Goal: Communication & Community: Answer question/provide support

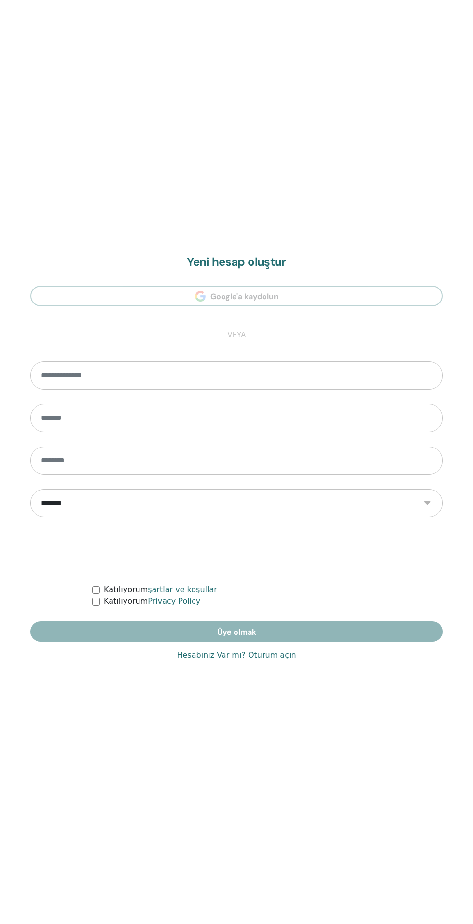
click at [273, 654] on link "Hesabınız Var mı? Oturum açın" at bounding box center [236, 655] width 119 height 12
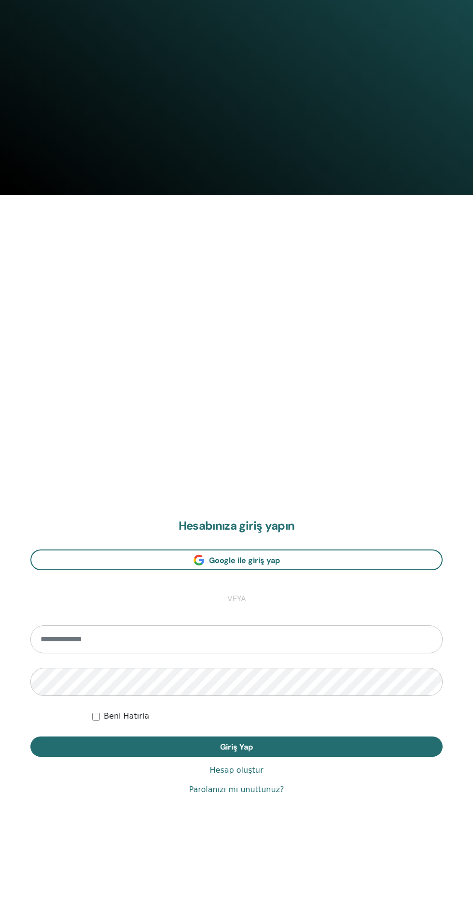
scroll to position [740, 0]
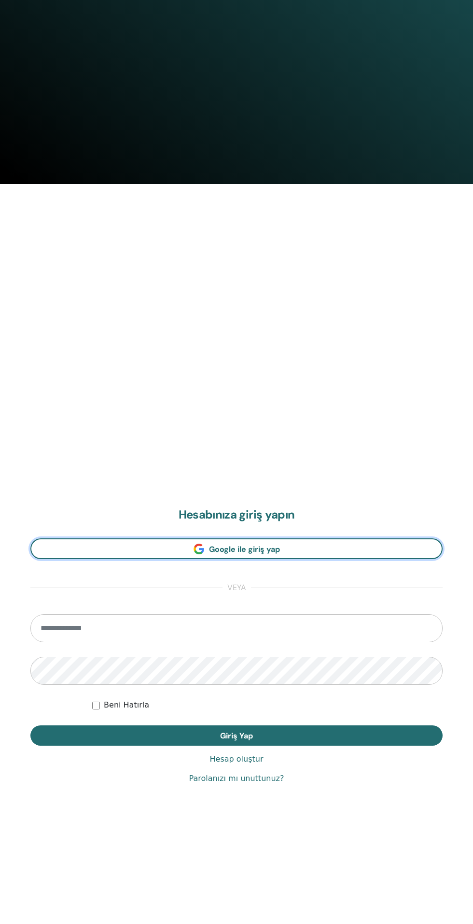
click at [376, 542] on link "Google ile giriş yap" at bounding box center [236, 548] width 413 height 21
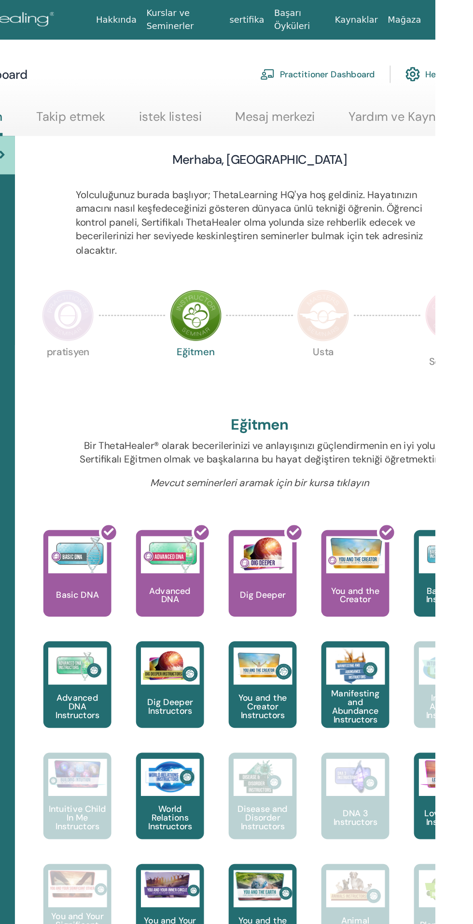
click at [328, 86] on link "Mesaj merkezi" at bounding box center [348, 94] width 62 height 19
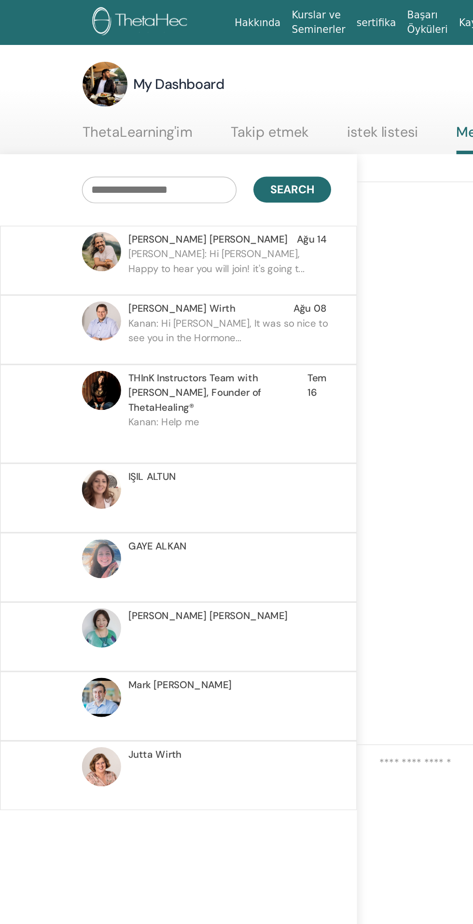
click at [138, 200] on div "Ron Paz Narayan Jyoti Ağu 14 Ron Paz: Hi Kanan, Happy to hear you will join! it…" at bounding box center [123, 180] width 246 height 48
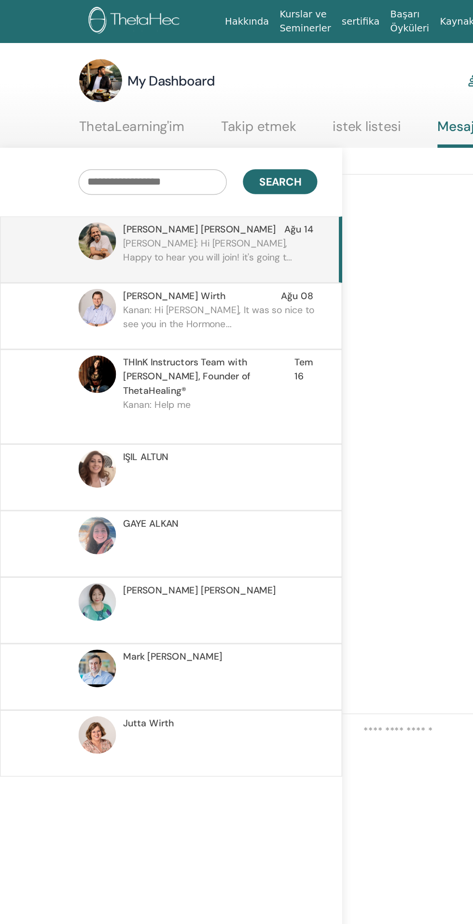
click at [113, 173] on p "Ron Paz: Hi Kanan, Happy to hear you will join! it's going t..." at bounding box center [158, 184] width 140 height 29
click at [122, 214] on span "Matthias Wirth" at bounding box center [125, 213] width 74 height 10
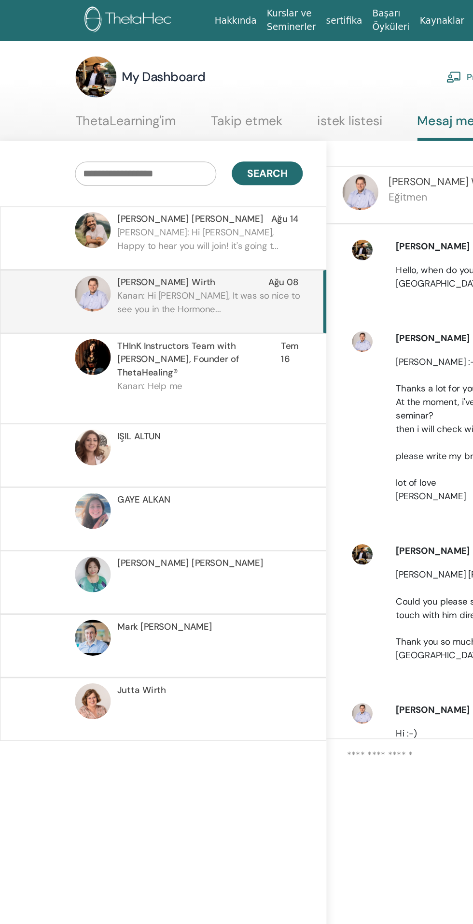
click at [121, 175] on p "Ron Paz: Hi Kanan, Happy to hear you will join! it's going t..." at bounding box center [158, 184] width 140 height 29
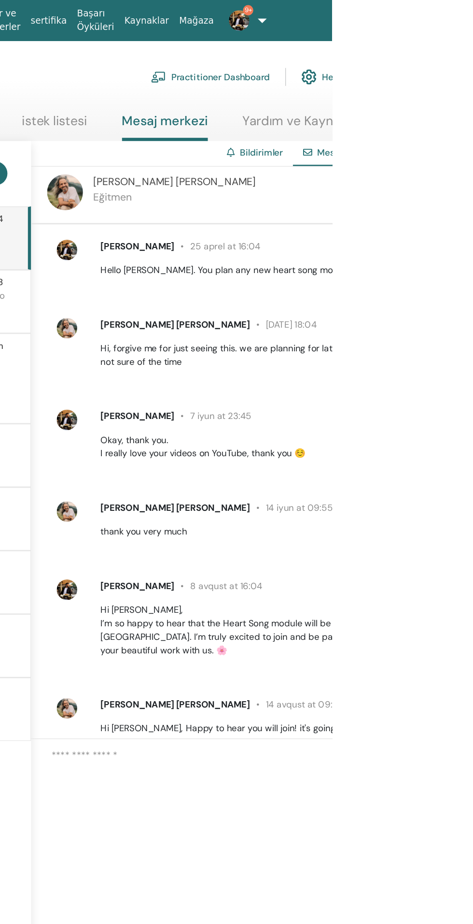
click at [449, 625] on textarea at bounding box center [421, 603] width 318 height 79
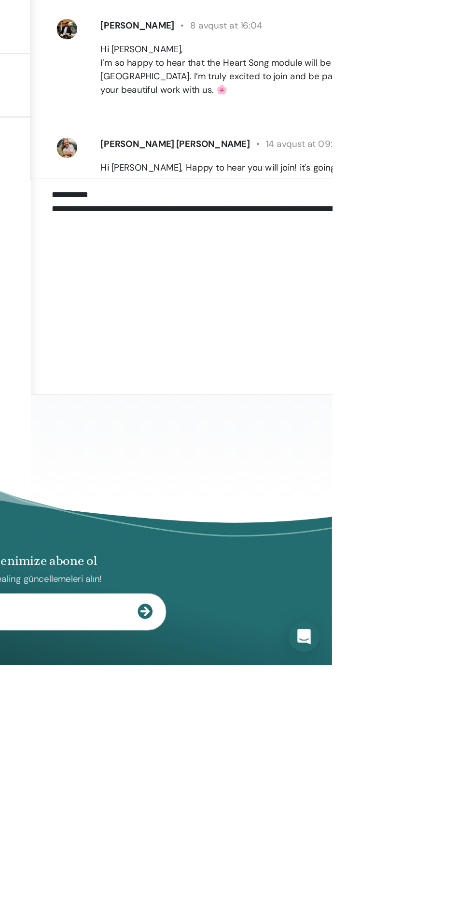
type textarea "**********"
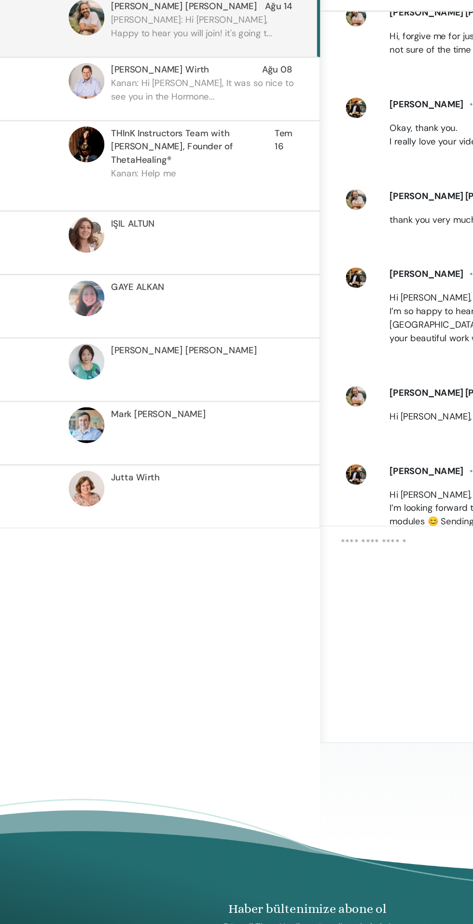
scroll to position [75, 0]
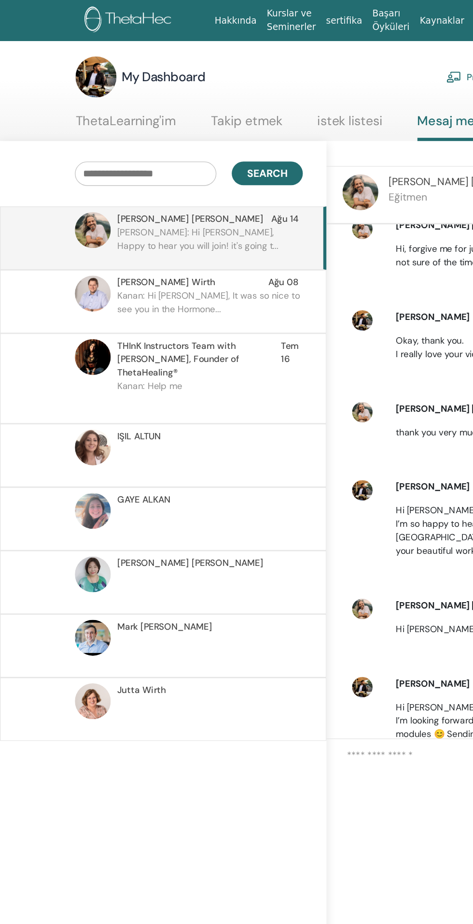
click at [115, 286] on p "Kanan: Help me" at bounding box center [158, 300] width 140 height 29
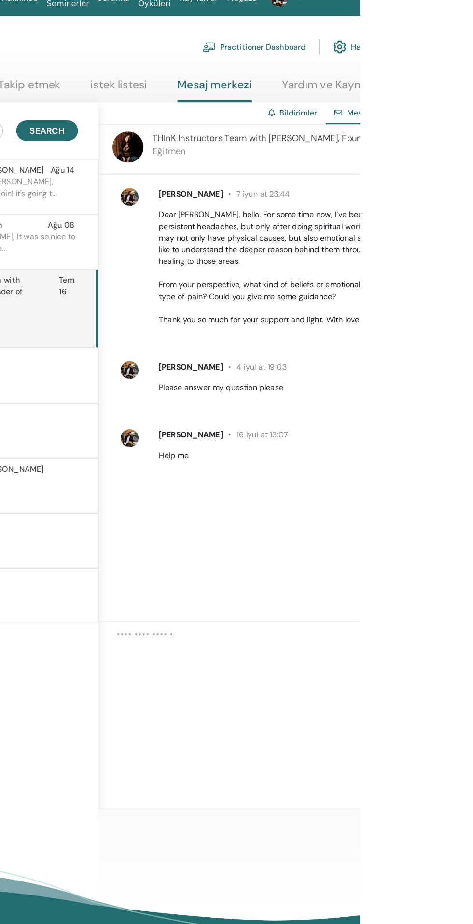
click at [430, 649] on textarea at bounding box center [421, 607] width 318 height 86
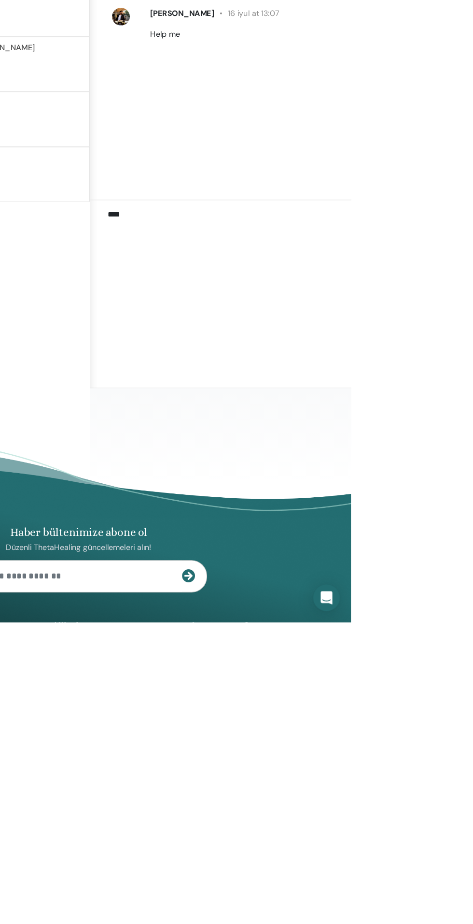
type textarea "****"
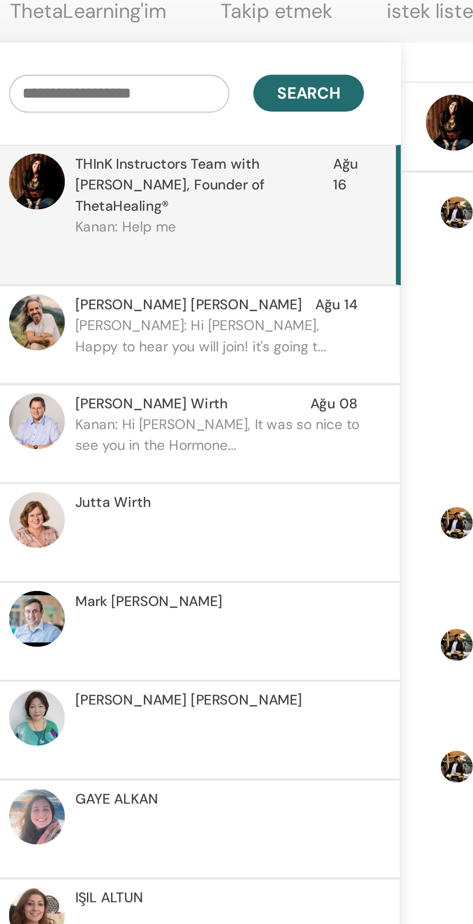
click at [105, 339] on p at bounding box center [158, 348] width 140 height 29
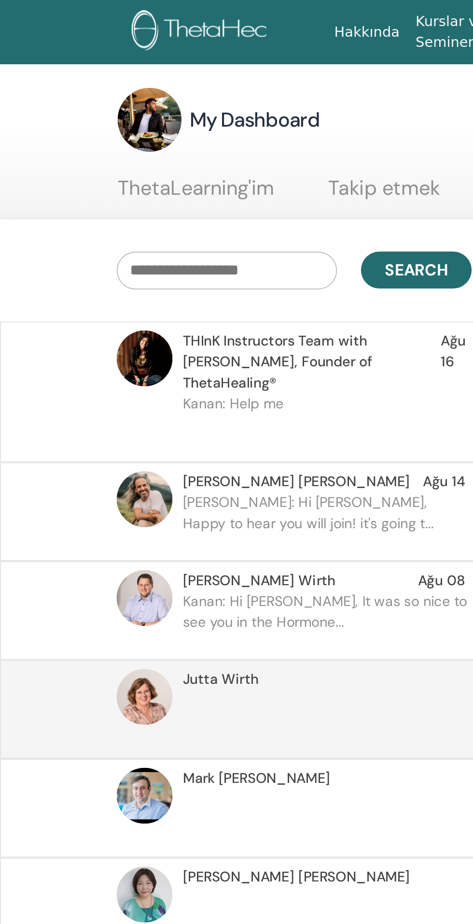
click at [169, 244] on p "Ron Paz: Hi Kanan, Happy to hear you will join! it's going t..." at bounding box center [158, 252] width 140 height 29
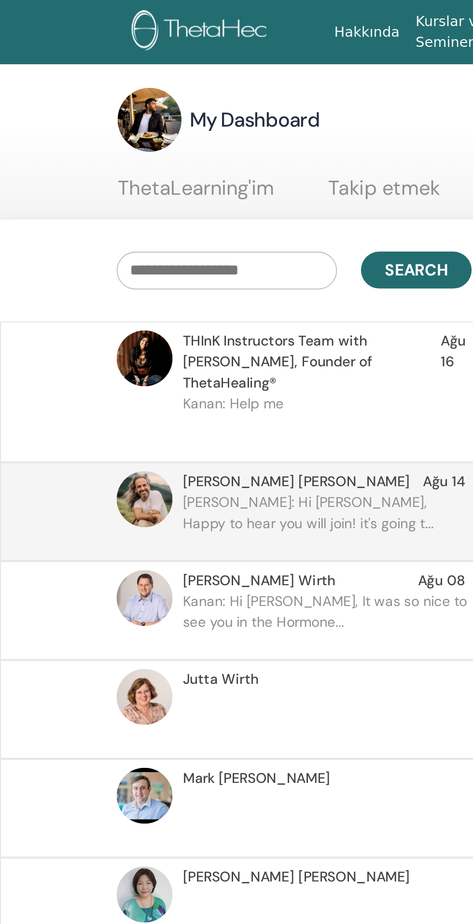
click at [179, 238] on p "Ron Paz: Hi Kanan, Happy to hear you will join! it's going t..." at bounding box center [158, 252] width 140 height 29
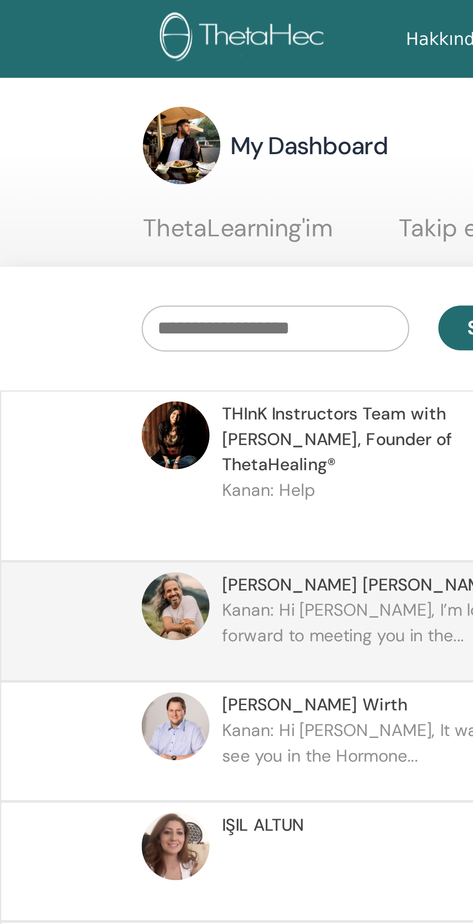
click at [145, 190] on p "Kanan: Help" at bounding box center [158, 204] width 140 height 29
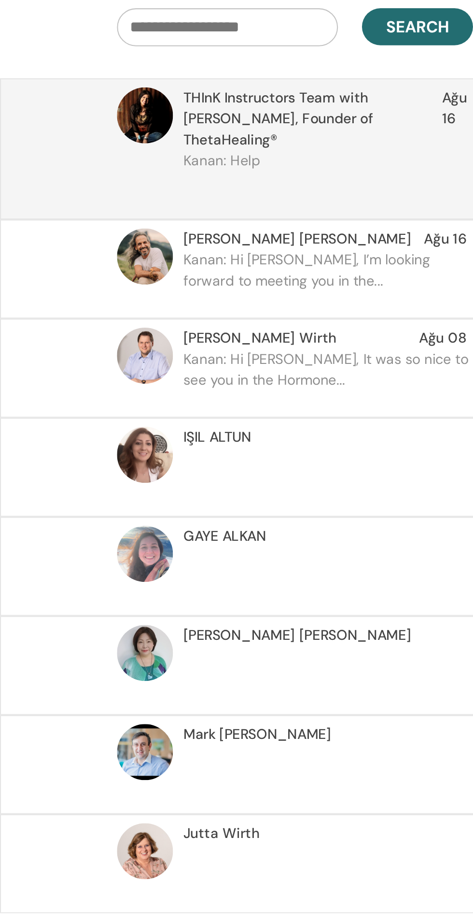
click at [175, 334] on p at bounding box center [158, 348] width 140 height 29
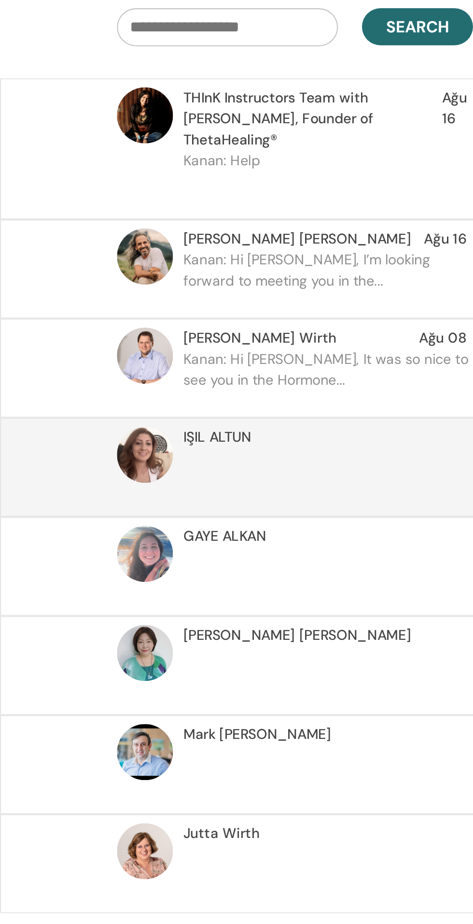
click at [182, 289] on p "Kanan: Hi Matthias, It was so nice to see you in the Hormone..." at bounding box center [158, 300] width 140 height 29
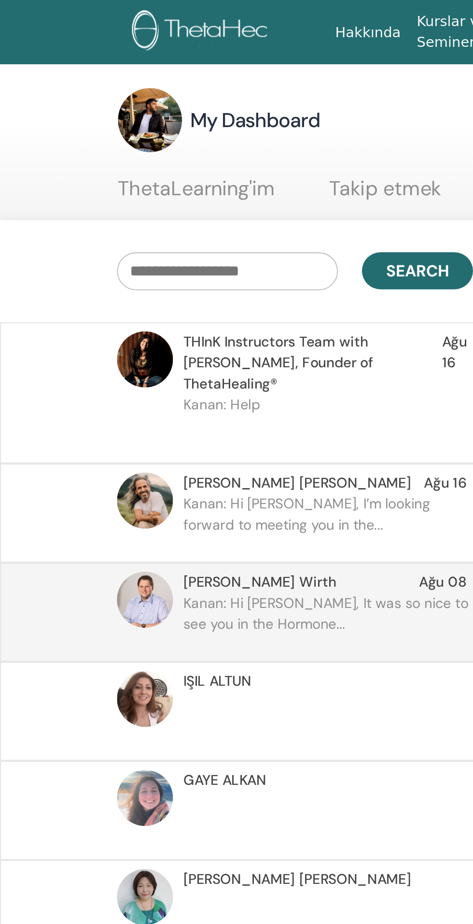
click at [118, 93] on link "ThetaLearning'im" at bounding box center [95, 94] width 76 height 19
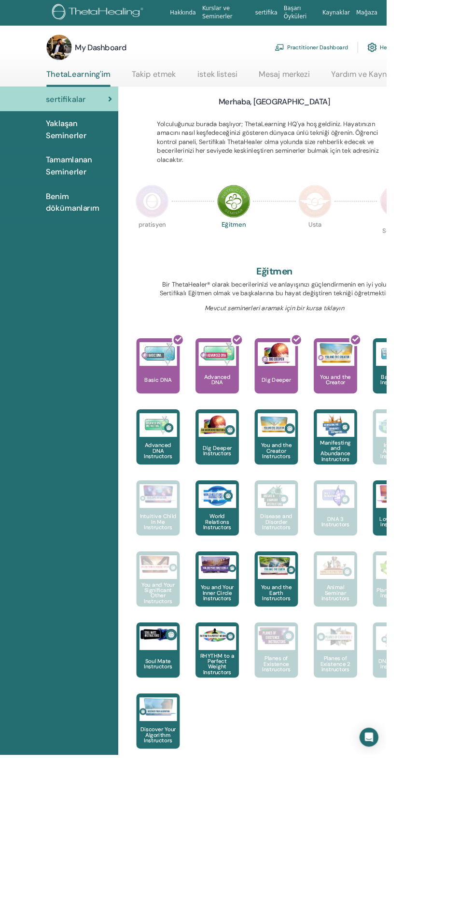
click at [192, 227] on img at bounding box center [186, 246] width 41 height 41
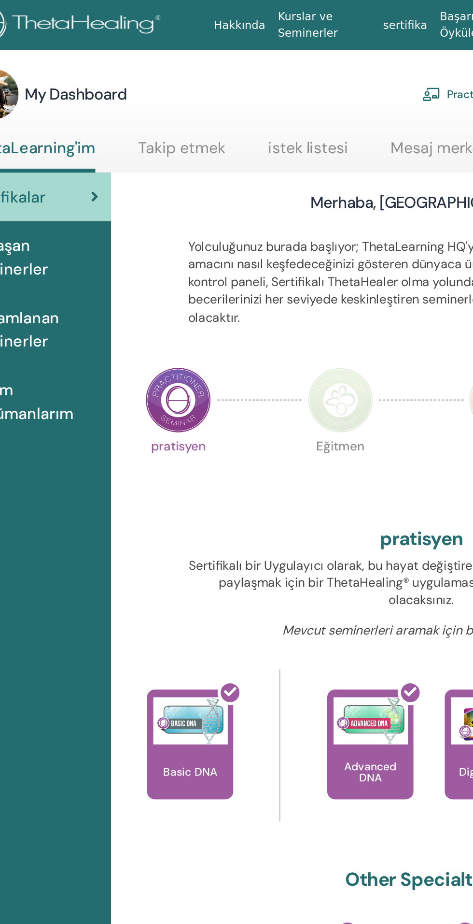
click at [291, 257] on img at bounding box center [286, 246] width 41 height 41
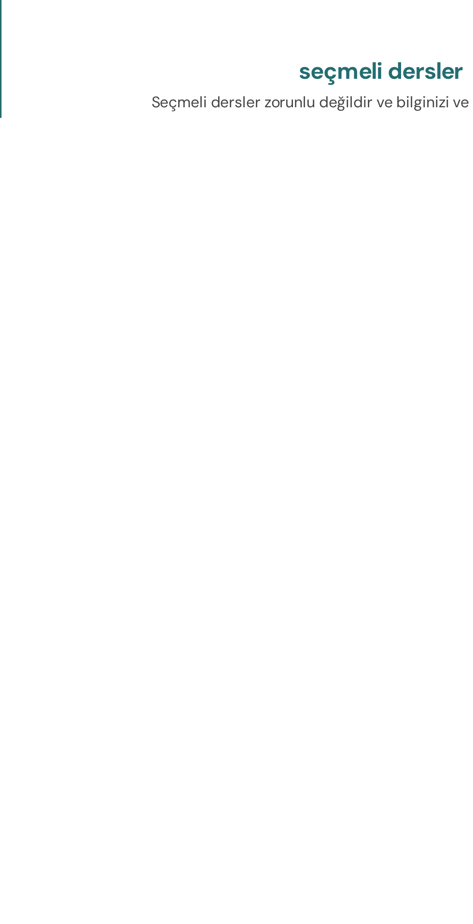
scroll to position [91, 0]
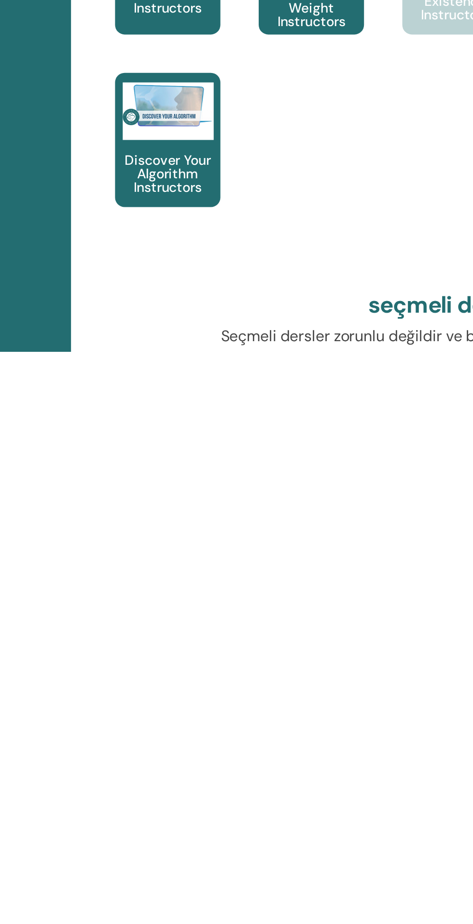
scroll to position [91, 0]
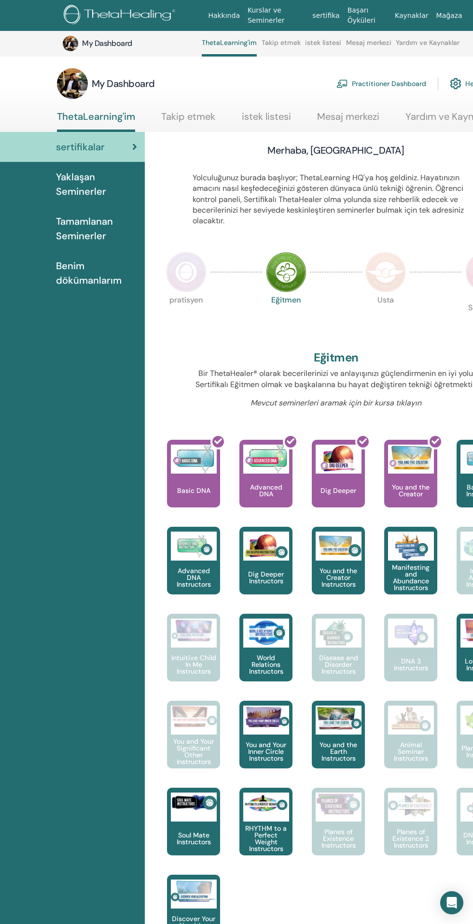
scroll to position [91, 0]
